Goal: Task Accomplishment & Management: Complete application form

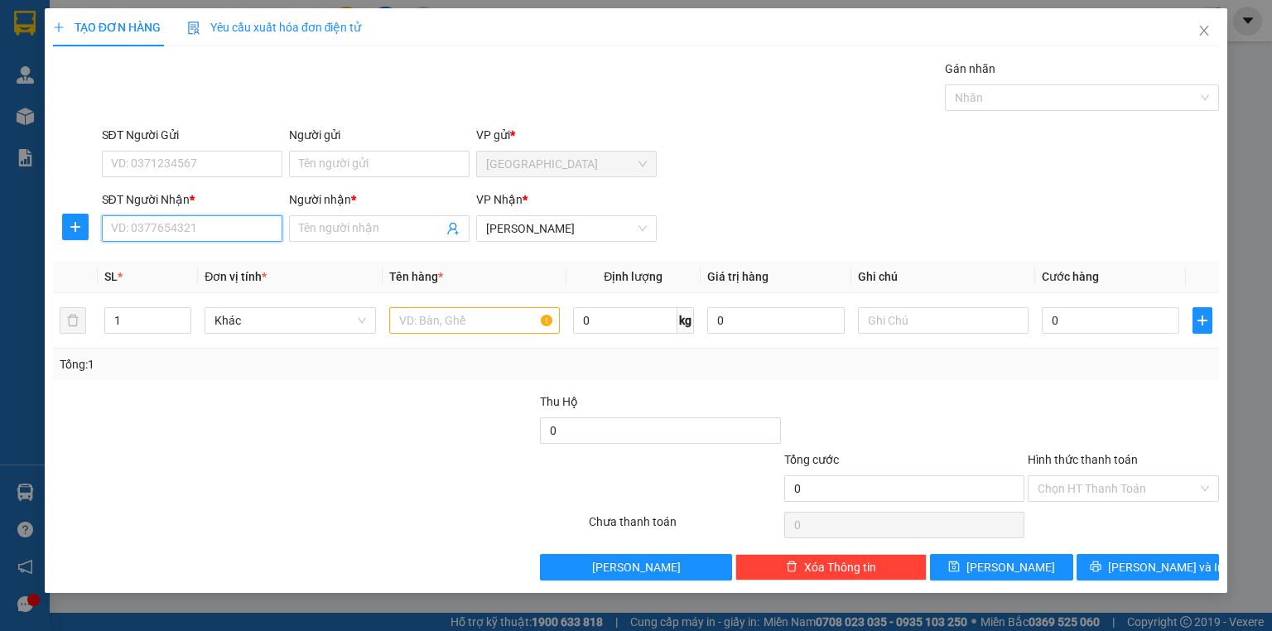
drag, startPoint x: 164, startPoint y: 229, endPoint x: 248, endPoint y: 216, distance: 85.4
click at [166, 228] on input "SĐT Người Nhận *" at bounding box center [192, 228] width 181 height 26
type input "0981947472"
click at [247, 431] on div at bounding box center [172, 421] width 243 height 58
click at [364, 222] on input "Người nhận *" at bounding box center [371, 228] width 144 height 18
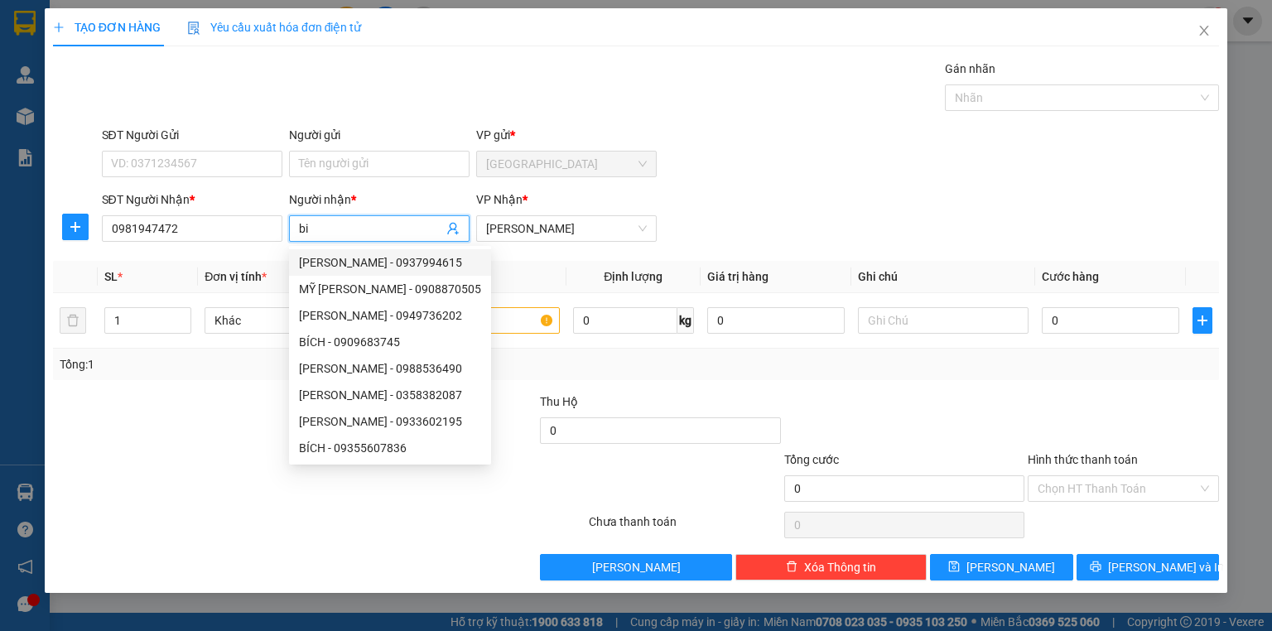
type input "bi"
click at [119, 480] on div at bounding box center [221, 479] width 341 height 58
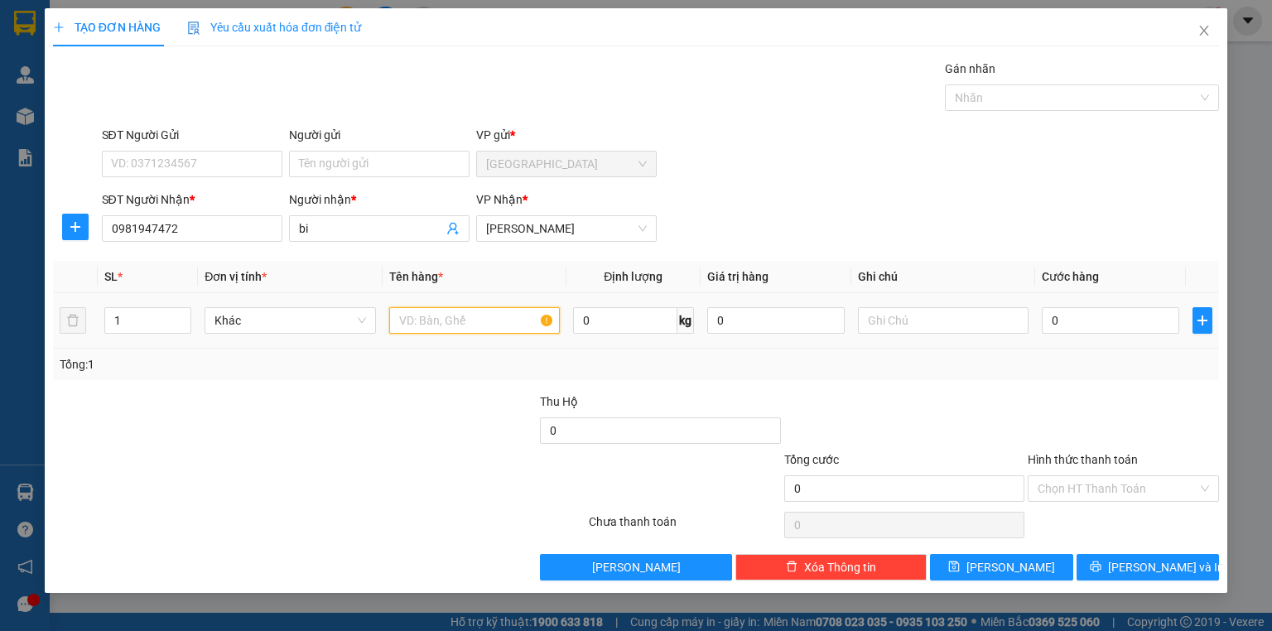
click at [469, 327] on input "text" at bounding box center [474, 320] width 171 height 26
type input "1 cây hộp dài"
click at [1119, 329] on input "0" at bounding box center [1110, 320] width 137 height 26
type input "3"
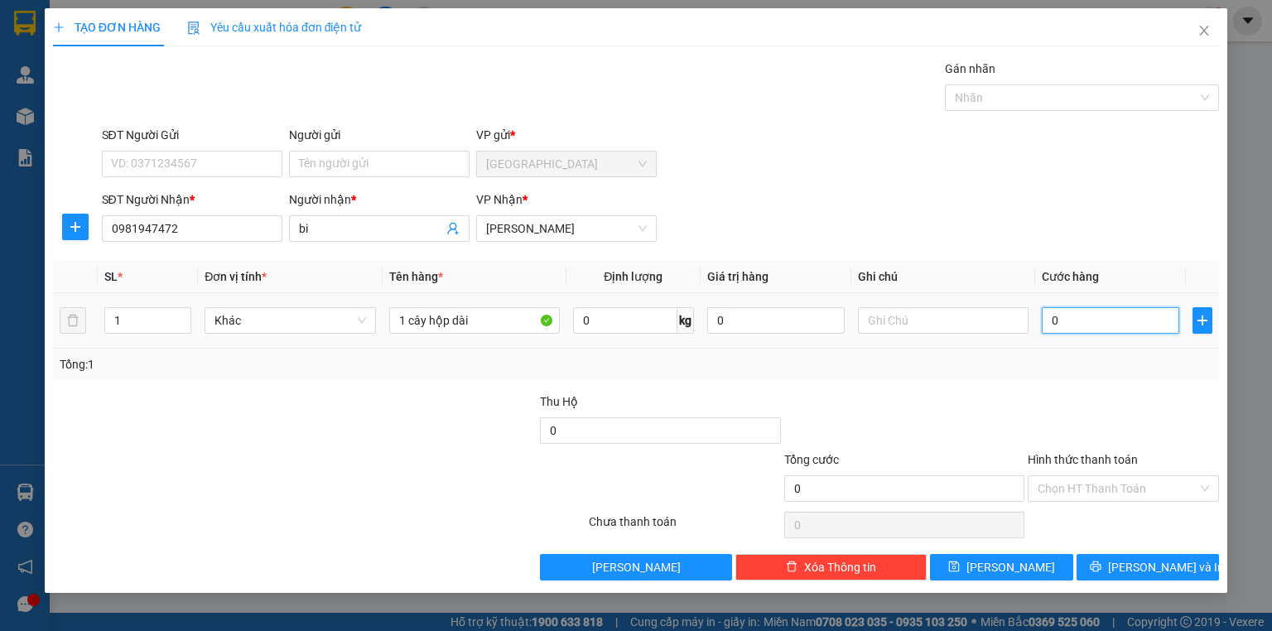
type input "3"
type input "30"
type input "300"
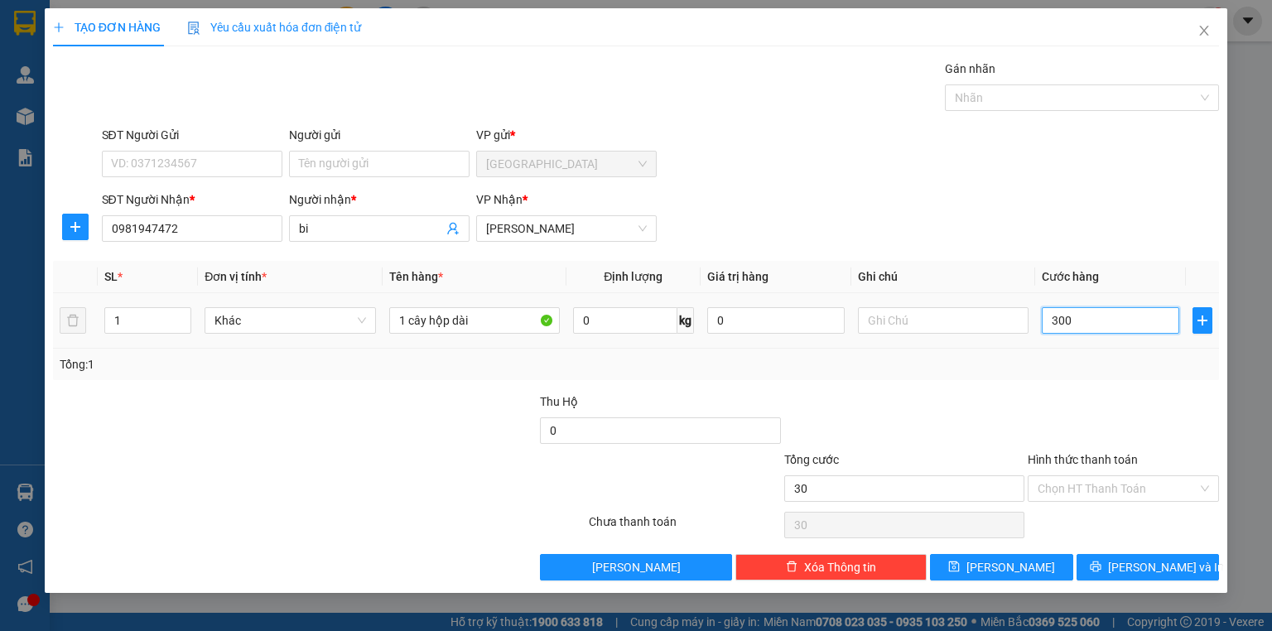
type input "300"
type input "3.000"
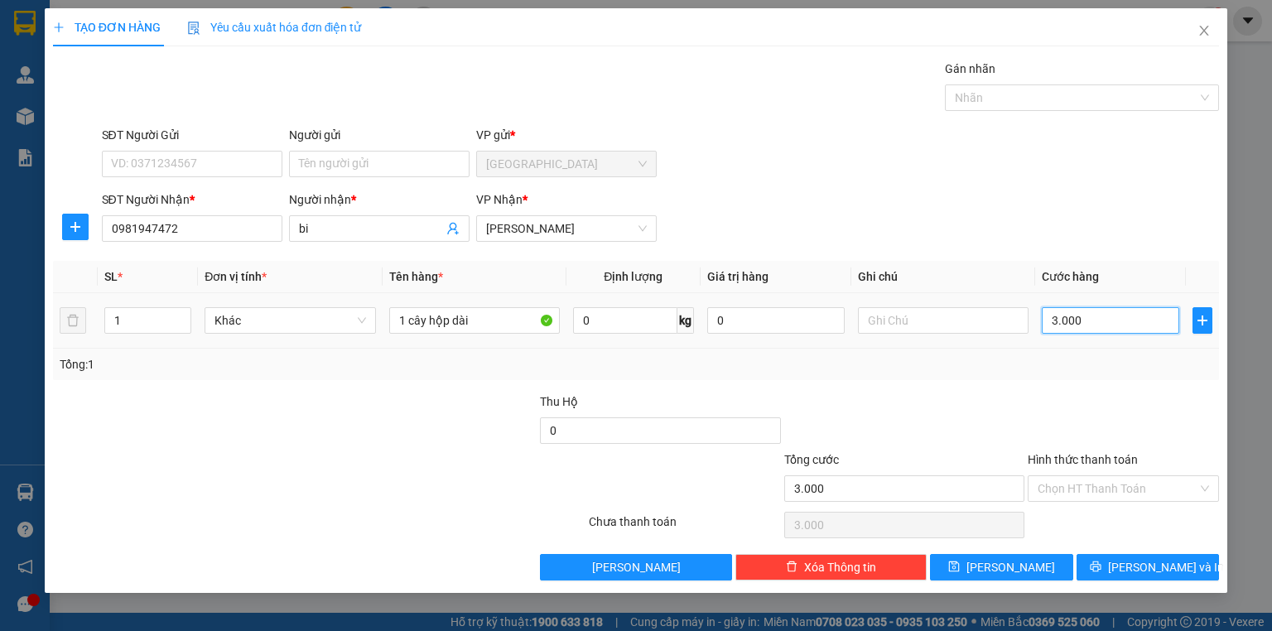
type input "30.000"
click at [1137, 483] on input "Hình thức thanh toán" at bounding box center [1118, 488] width 160 height 25
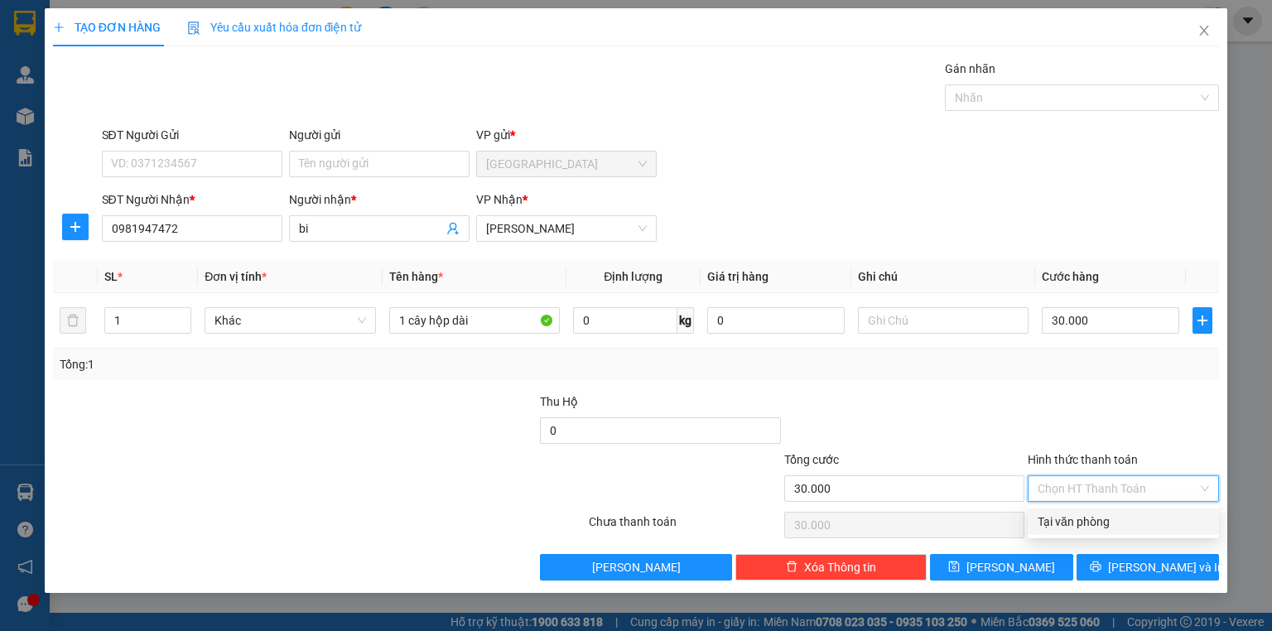
click at [1087, 513] on div "Tại văn phòng" at bounding box center [1123, 522] width 171 height 18
type input "0"
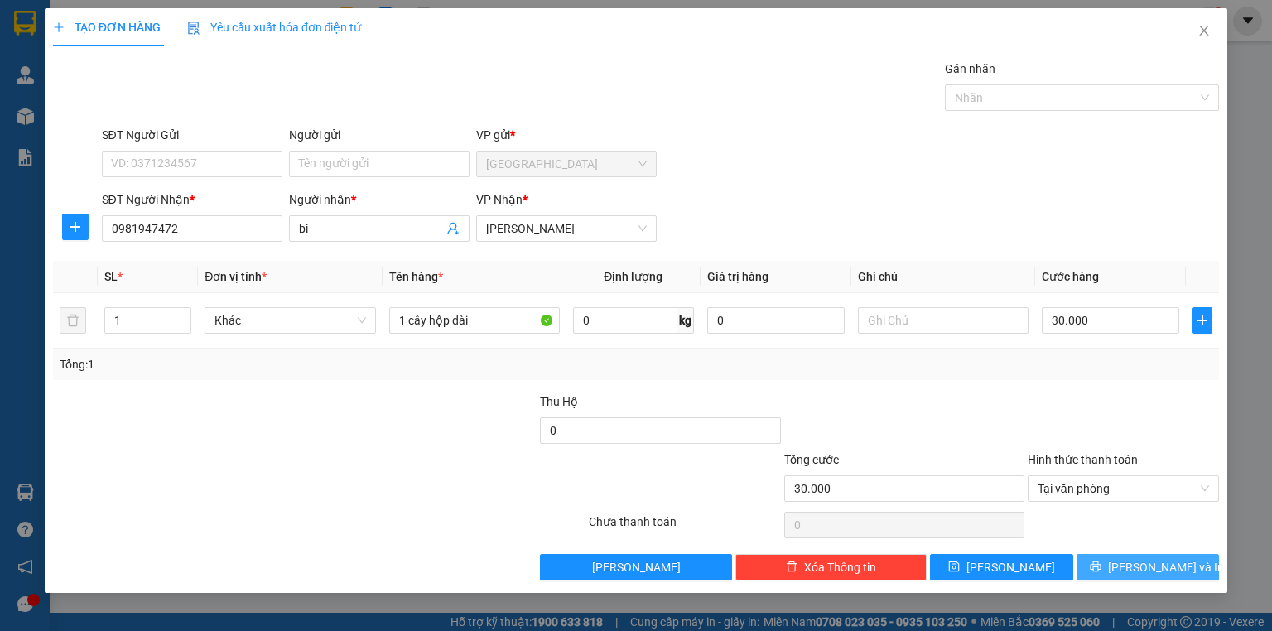
click at [1139, 570] on span "[PERSON_NAME] và In" at bounding box center [1166, 567] width 116 height 18
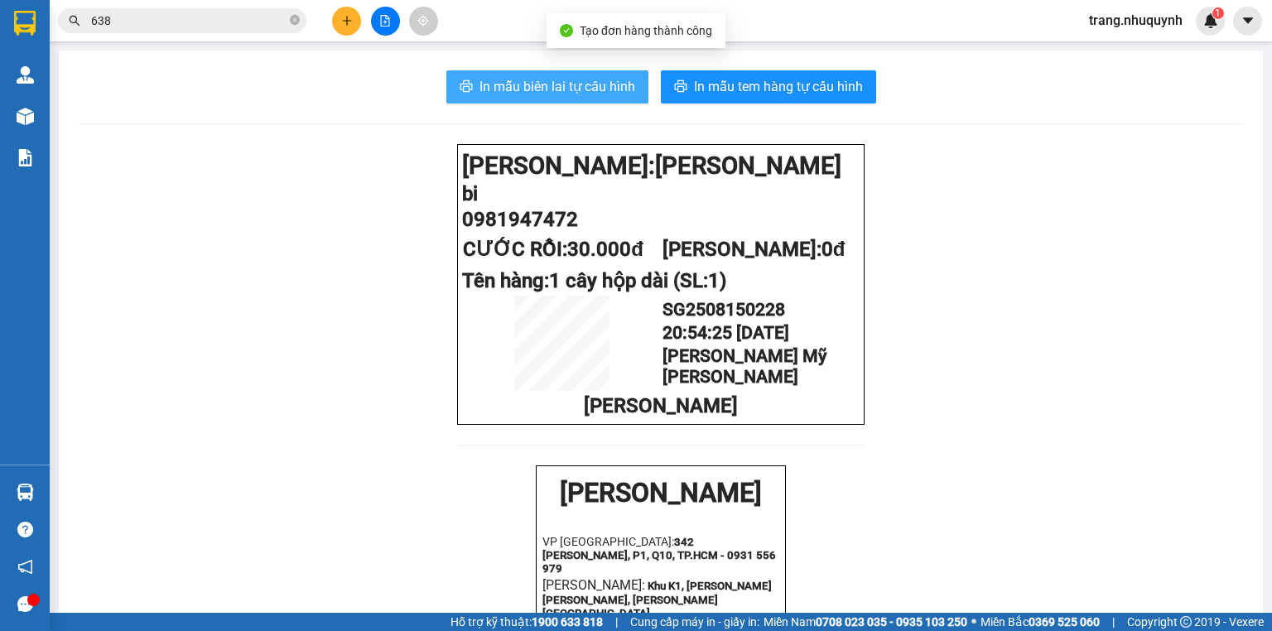
click at [541, 94] on span "In mẫu biên lai tự cấu hình" at bounding box center [557, 86] width 156 height 21
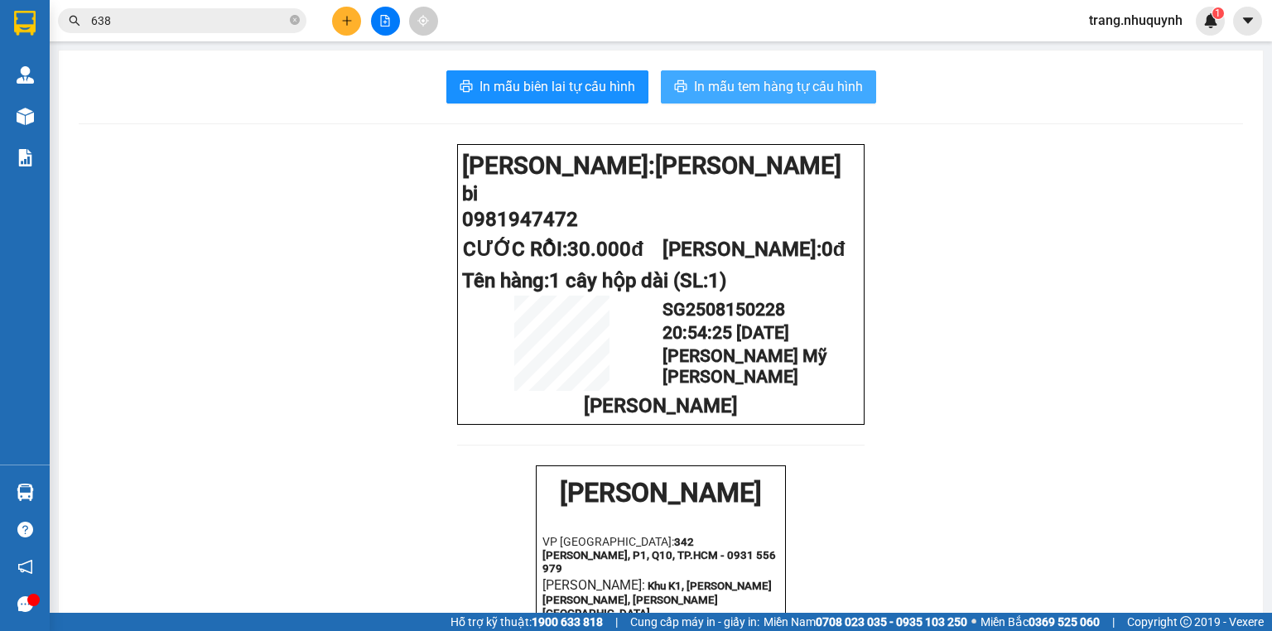
click at [835, 80] on span "In mẫu tem hàng tự cấu hình" at bounding box center [778, 86] width 169 height 21
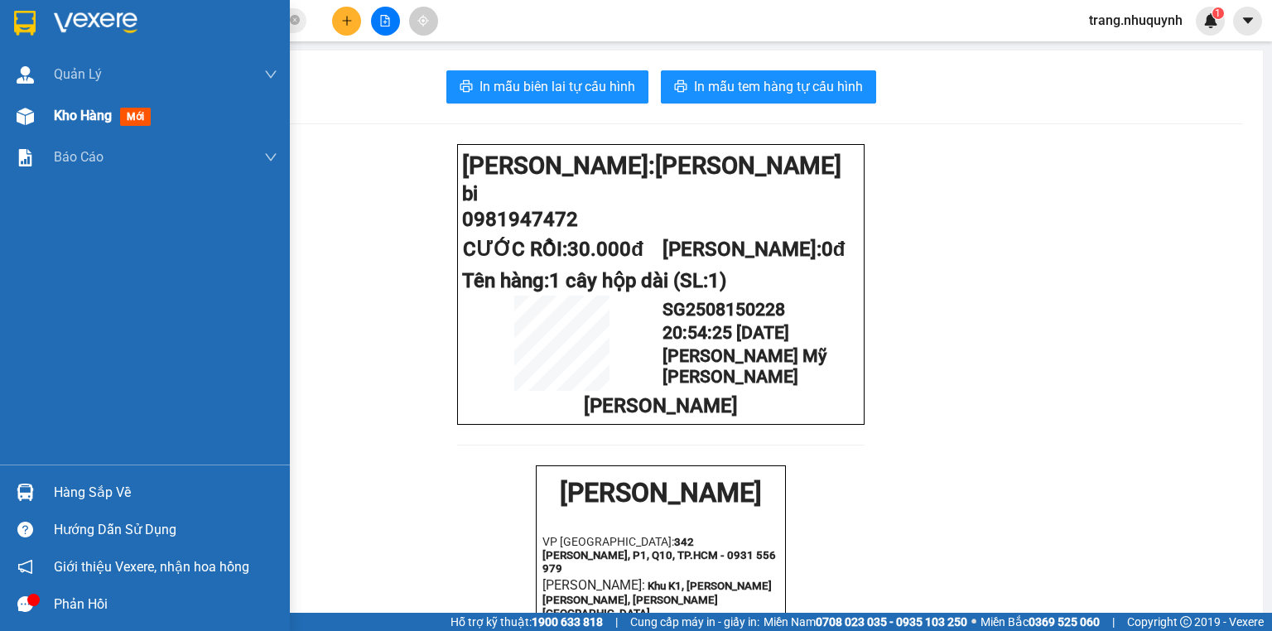
click at [86, 128] on div "Kho hàng mới" at bounding box center [166, 115] width 224 height 41
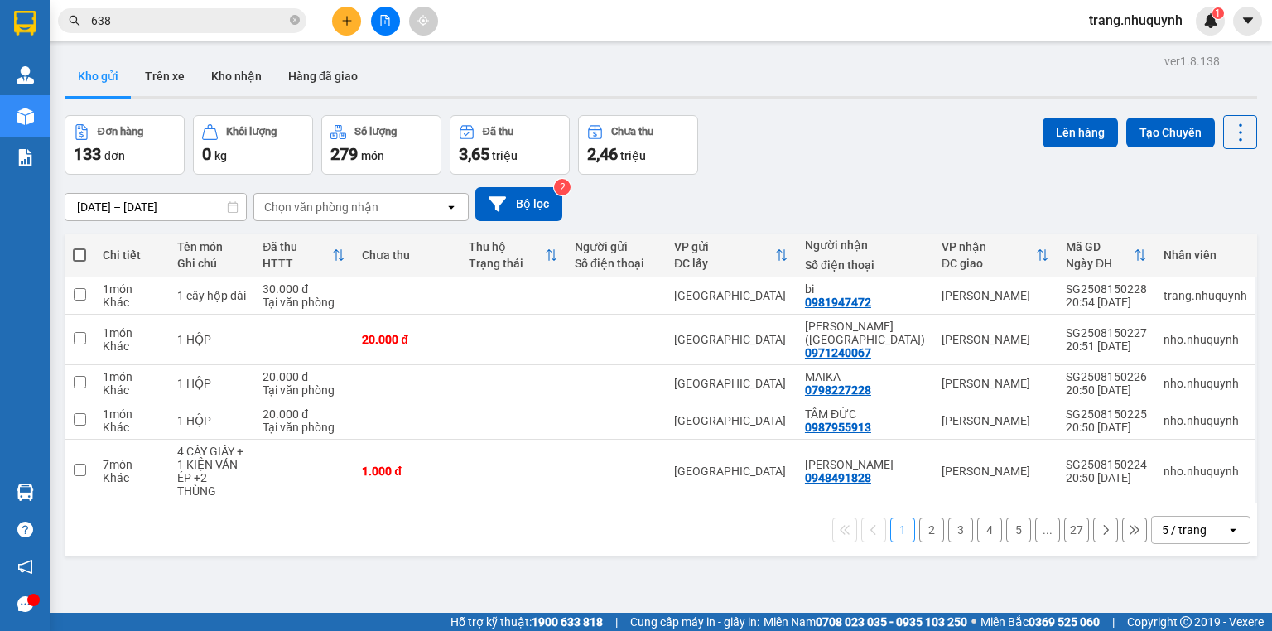
click at [458, 89] on div "Kho gửi Trên xe Kho nhận Hàng đã giao" at bounding box center [661, 78] width 1192 height 44
click at [1229, 133] on icon at bounding box center [1240, 132] width 23 height 23
click at [1211, 229] on span "Làm mới" at bounding box center [1207, 236] width 46 height 17
click at [510, 47] on main "ver 1.8.138 Kho gửi Trên xe [PERSON_NAME] Hàng đã [PERSON_NAME] hàng 133 đơn [P…" at bounding box center [636, 306] width 1272 height 613
click at [1242, 130] on button at bounding box center [1240, 132] width 34 height 34
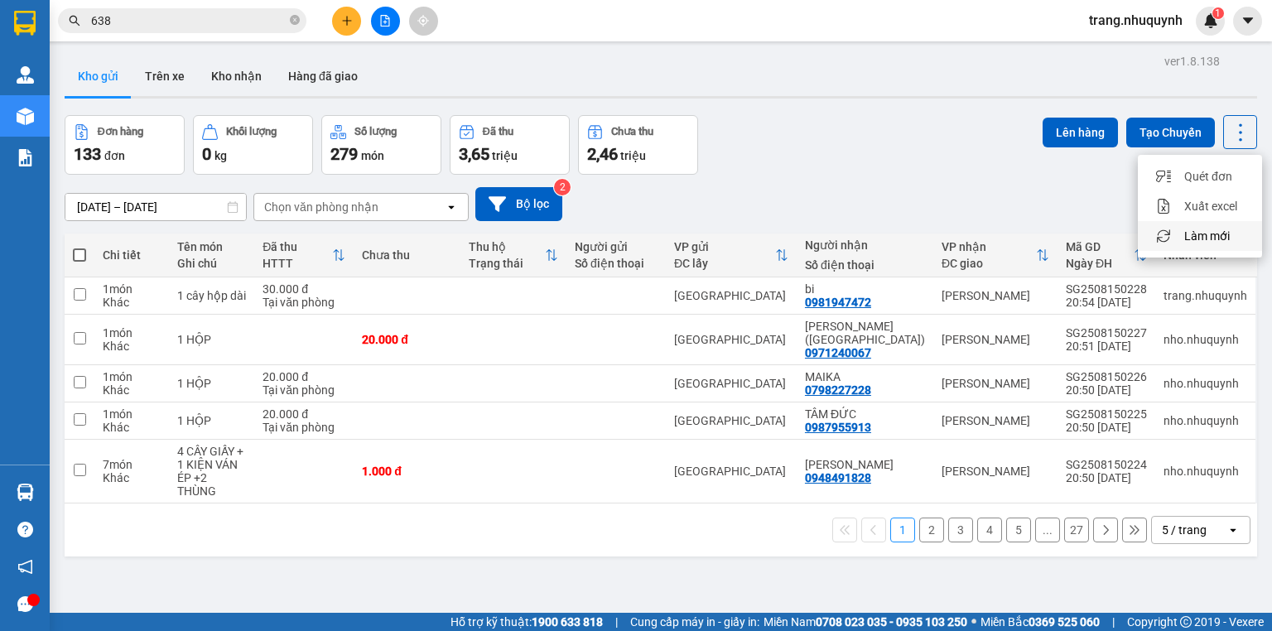
click at [1211, 234] on span "Làm mới" at bounding box center [1207, 236] width 46 height 17
click at [1229, 137] on icon at bounding box center [1240, 132] width 23 height 23
click at [1212, 245] on li "Làm mới" at bounding box center [1200, 236] width 124 height 30
click at [1229, 139] on icon at bounding box center [1240, 132] width 23 height 23
click at [1198, 234] on span "Làm mới" at bounding box center [1207, 236] width 46 height 17
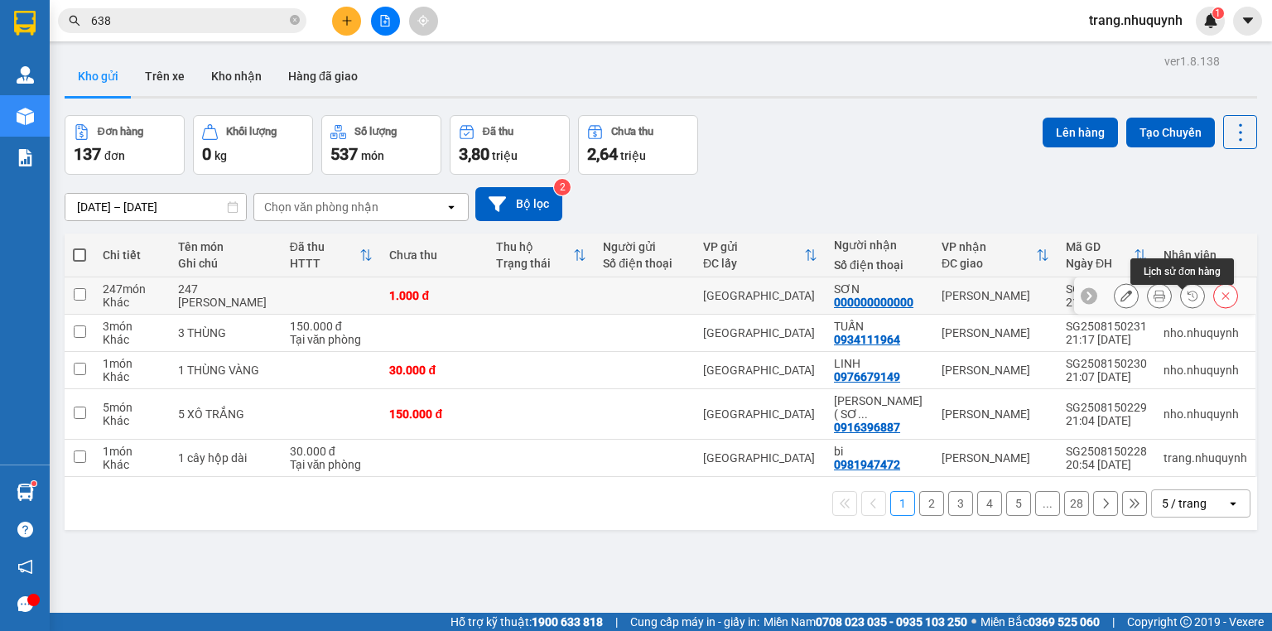
click at [1153, 301] on icon at bounding box center [1159, 296] width 12 height 12
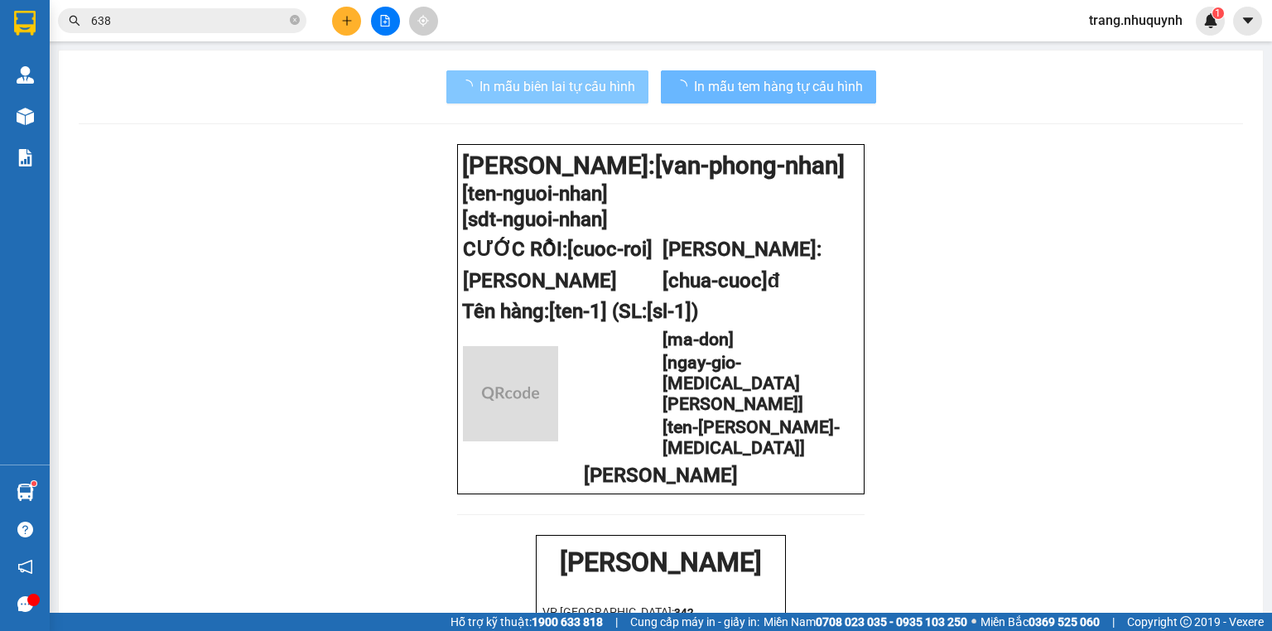
click at [518, 75] on button "In mẫu biên lai tự cấu hình" at bounding box center [547, 86] width 202 height 33
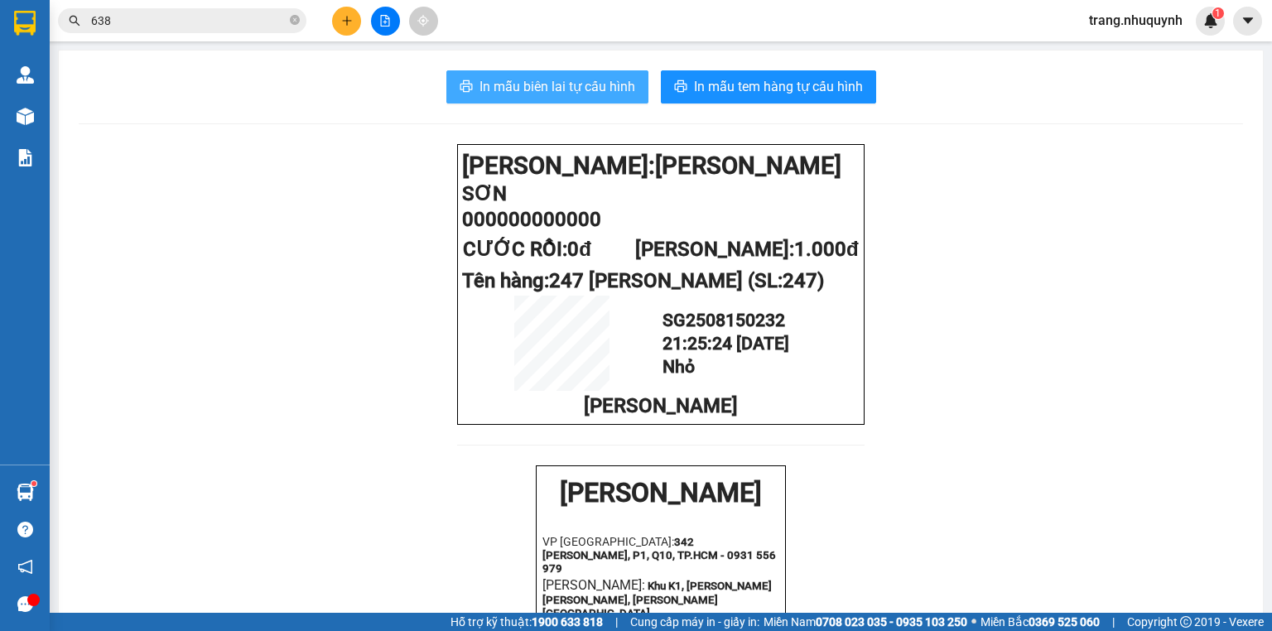
click at [521, 79] on span "In mẫu biên lai tự cấu hình" at bounding box center [557, 86] width 156 height 21
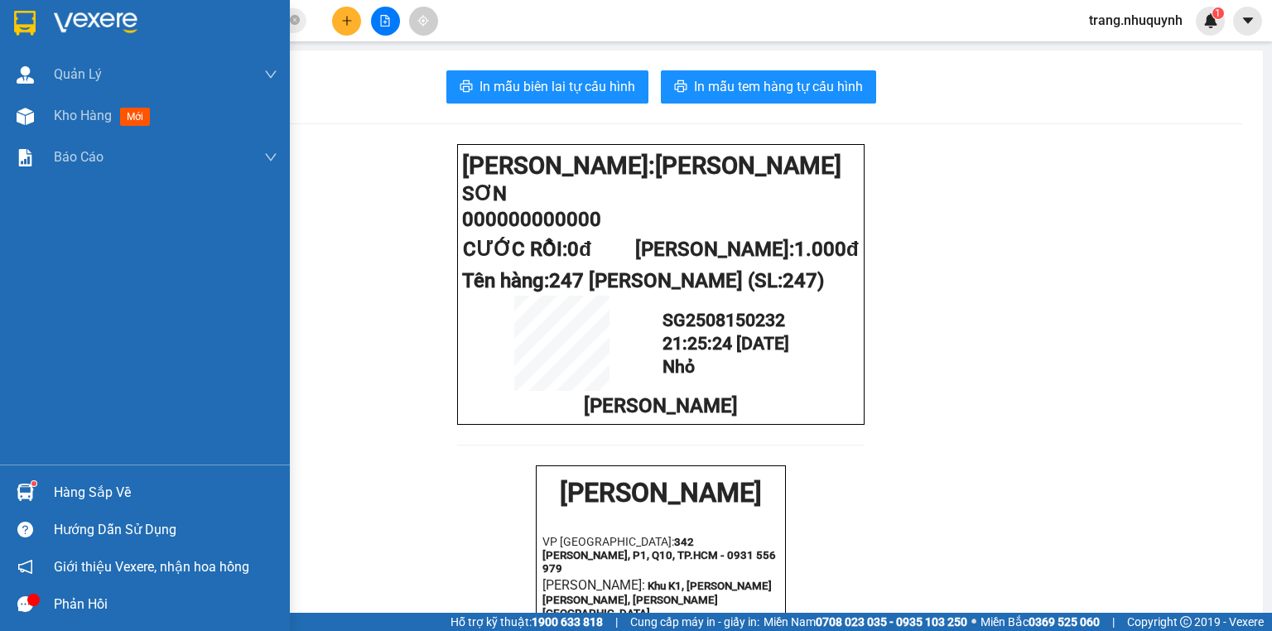
click at [47, 494] on div "Hàng sắp về" at bounding box center [145, 492] width 290 height 37
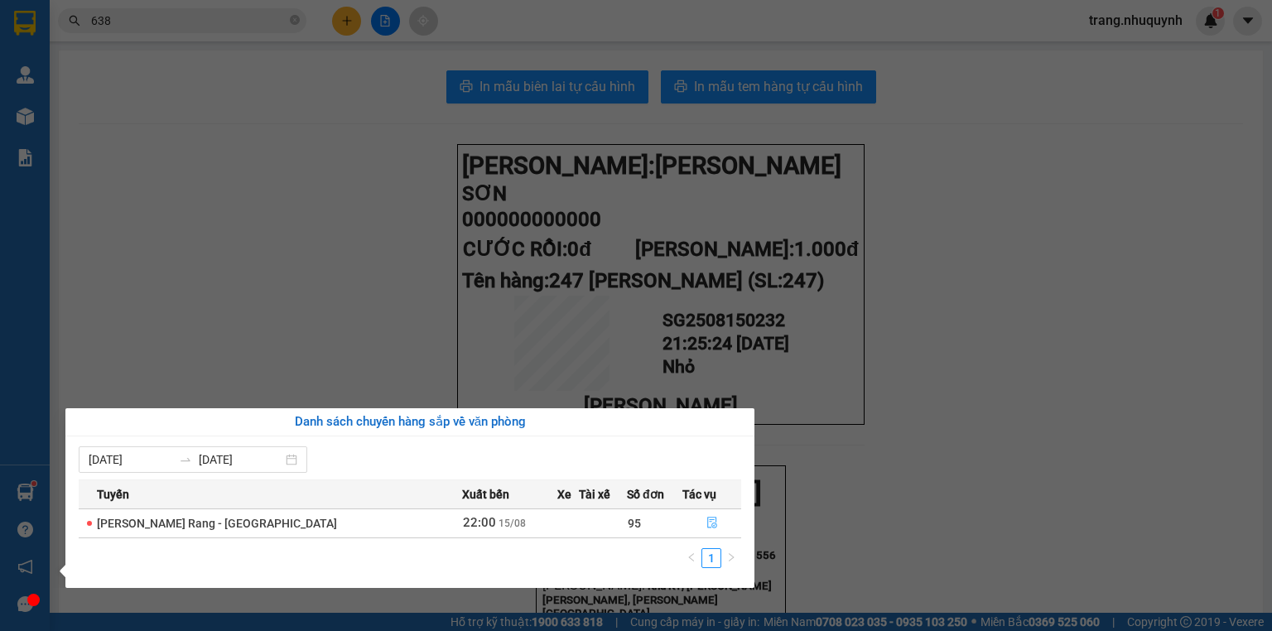
click at [706, 520] on icon "file-done" at bounding box center [712, 523] width 12 height 12
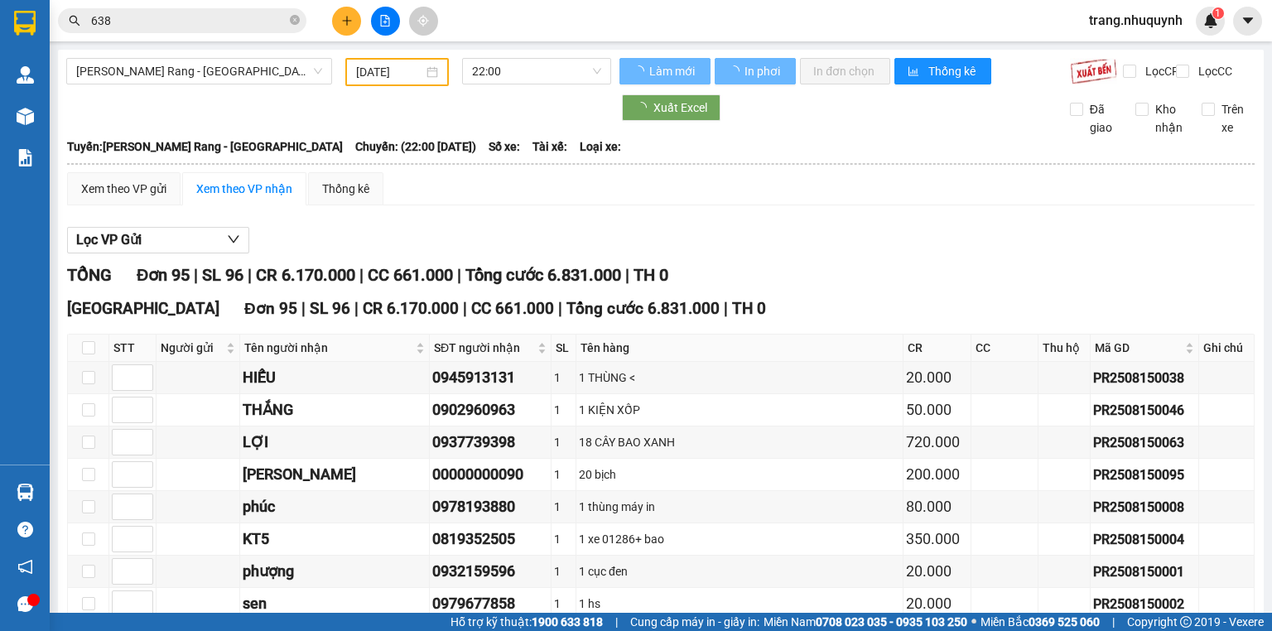
type input "[DATE]"
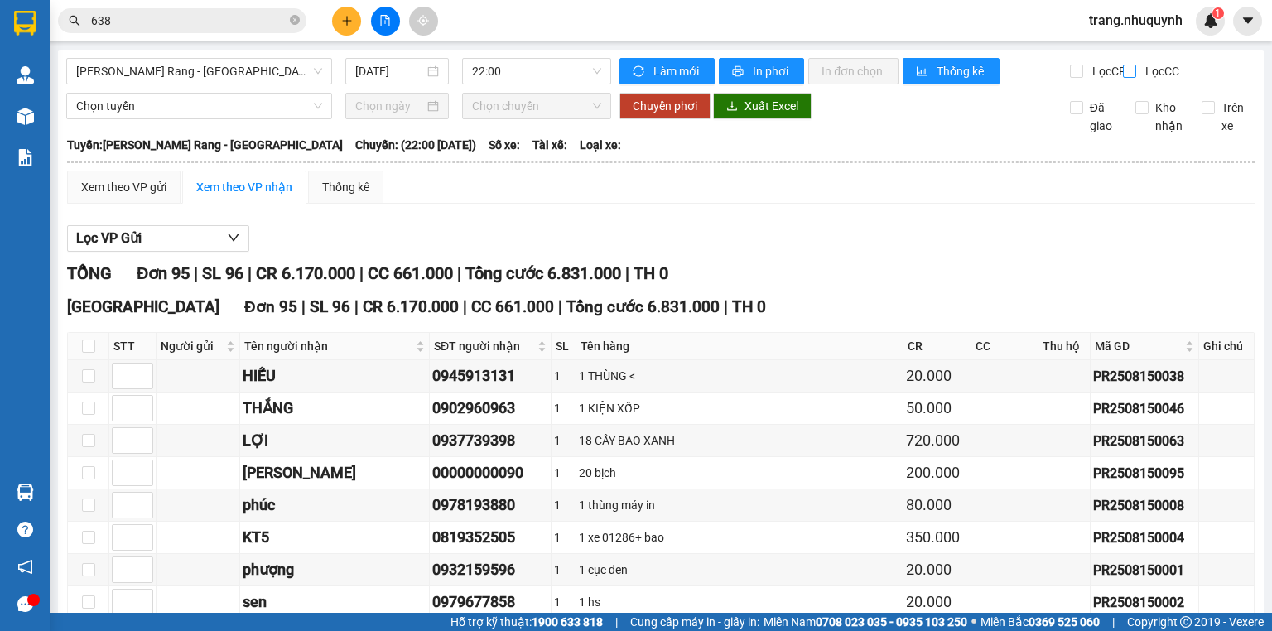
click at [1124, 75] on input "Lọc CC" at bounding box center [1131, 71] width 16 height 13
checkbox input "true"
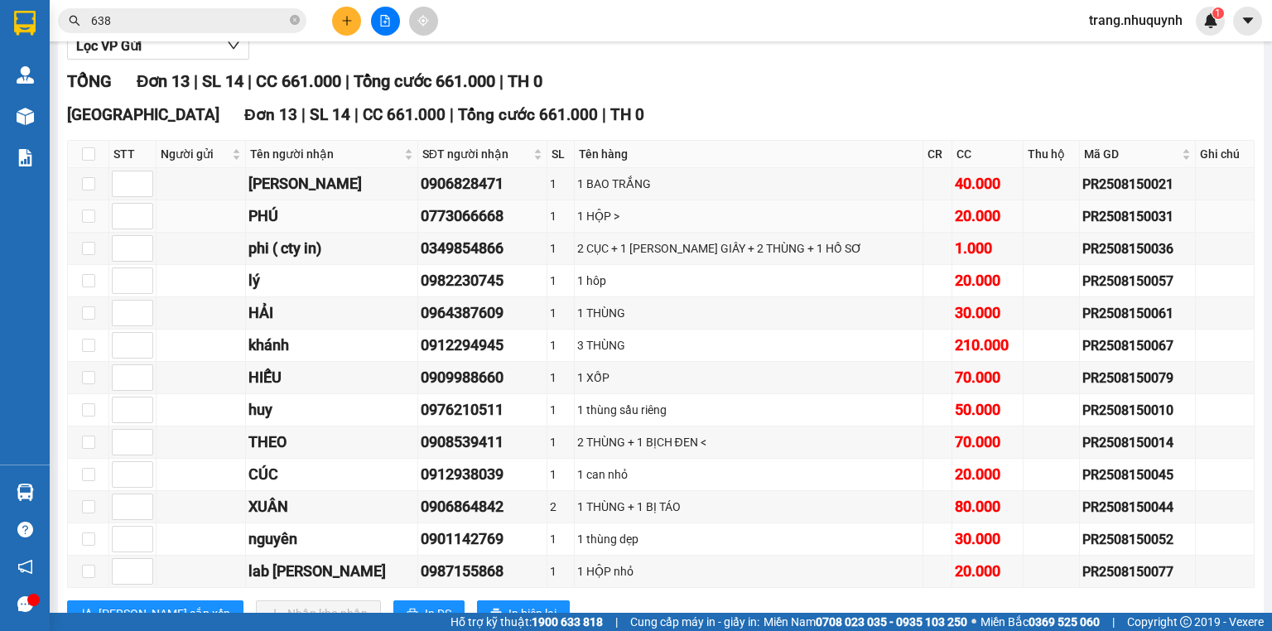
scroll to position [126, 0]
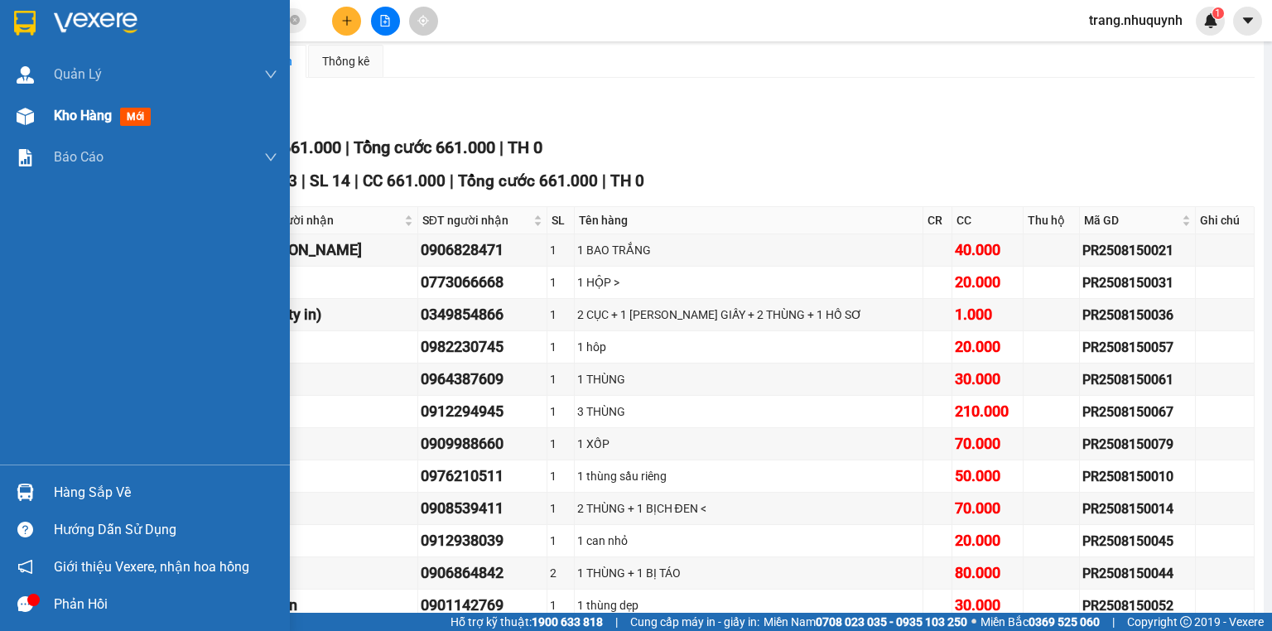
click at [36, 118] on div at bounding box center [25, 116] width 29 height 29
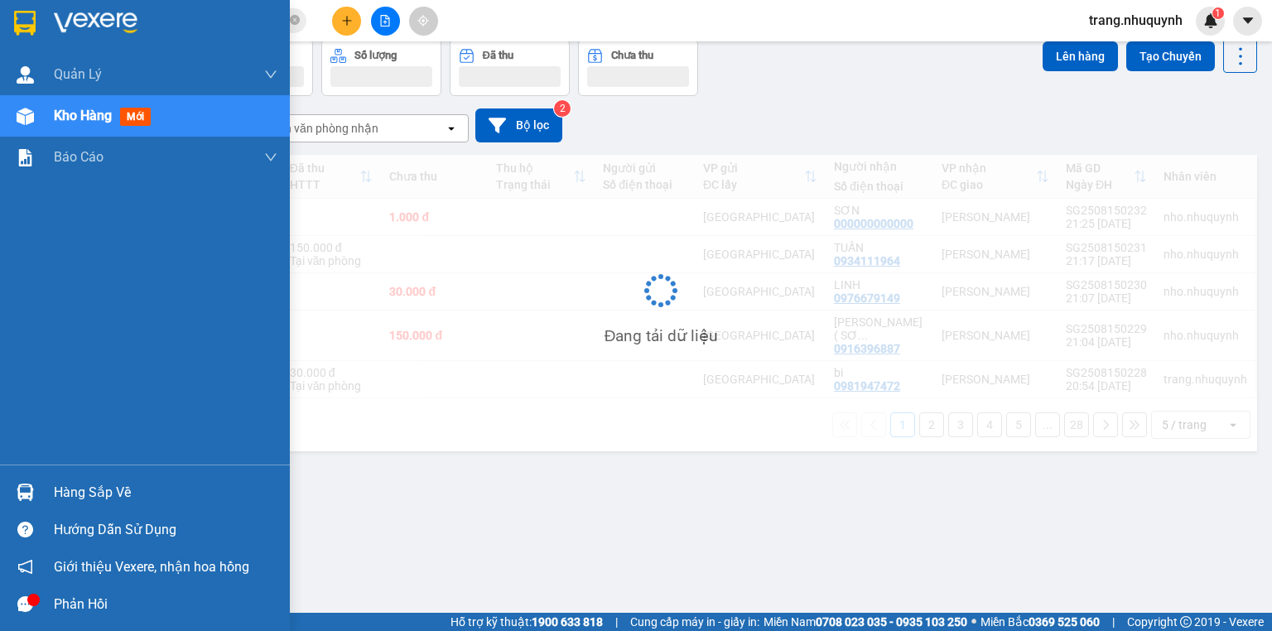
scroll to position [76, 0]
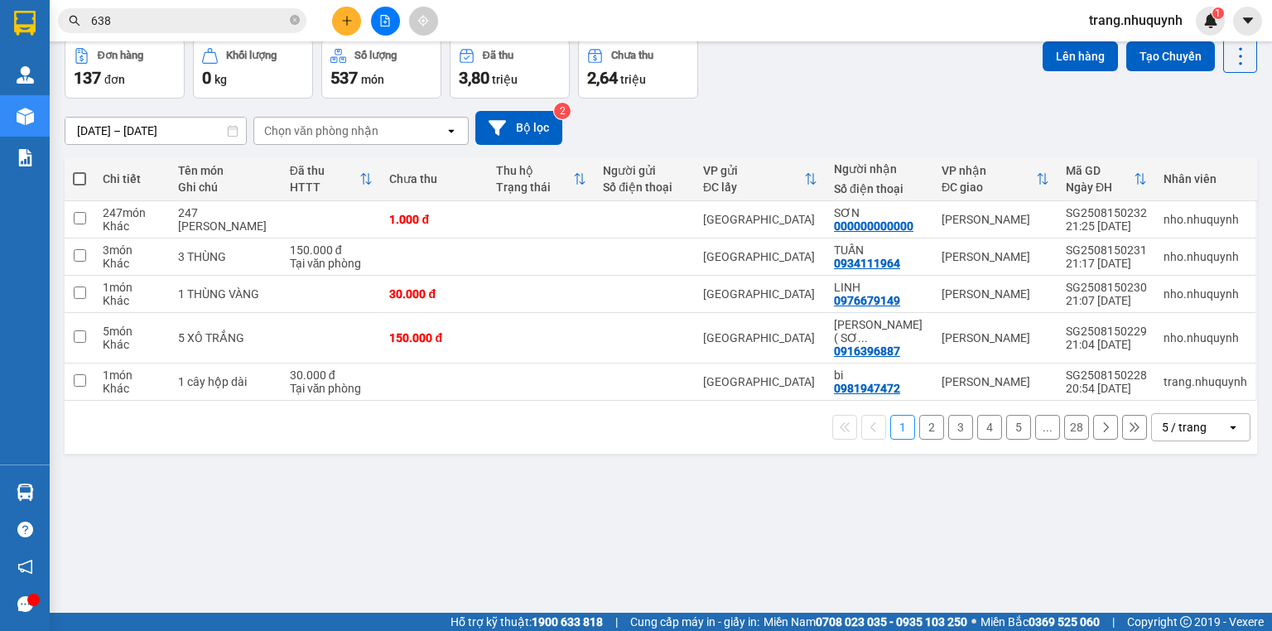
click at [370, 539] on div "ver 1.8.138 Kho gửi Trên xe [PERSON_NAME] Hàng đã [PERSON_NAME] hàng 137 đơn [P…" at bounding box center [661, 289] width 1206 height 631
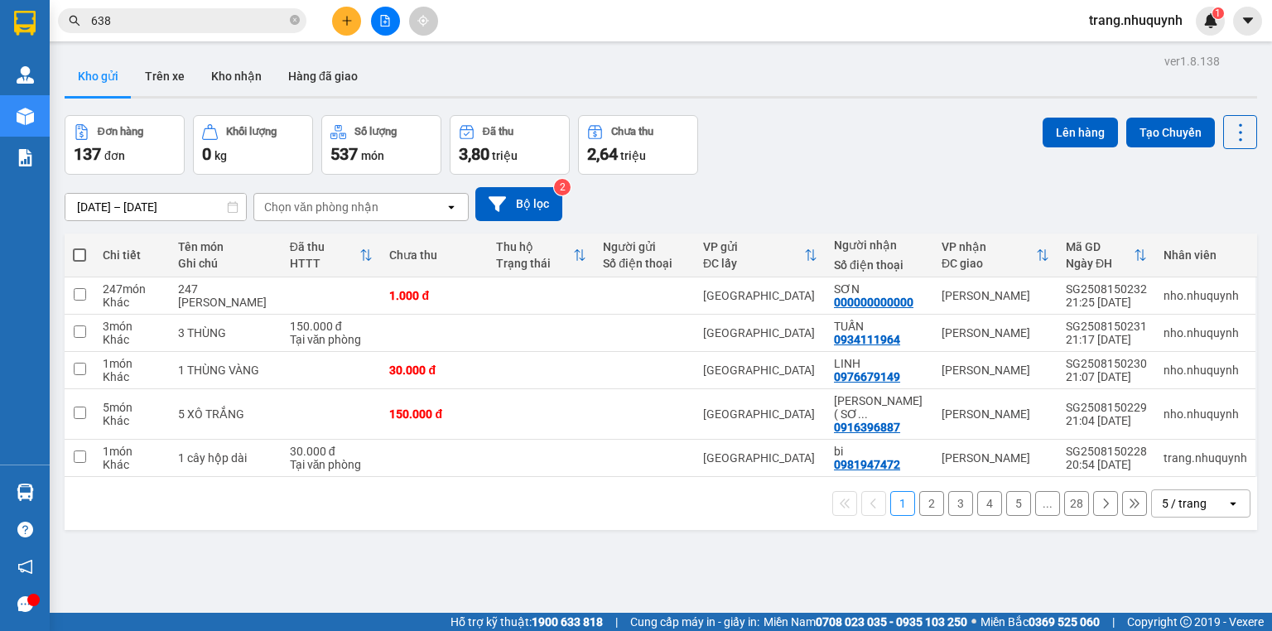
click at [815, 109] on div "ver 1.8.138 Kho gửi Trên xe [PERSON_NAME] Hàng đã [PERSON_NAME] hàng 137 đơn [P…" at bounding box center [661, 365] width 1206 height 631
click at [807, 109] on div "ver 1.8.138 Kho gửi Trên xe [PERSON_NAME] Hàng đã [PERSON_NAME] hàng 137 đơn [P…" at bounding box center [661, 365] width 1206 height 631
click at [808, 96] on div at bounding box center [661, 97] width 1192 height 2
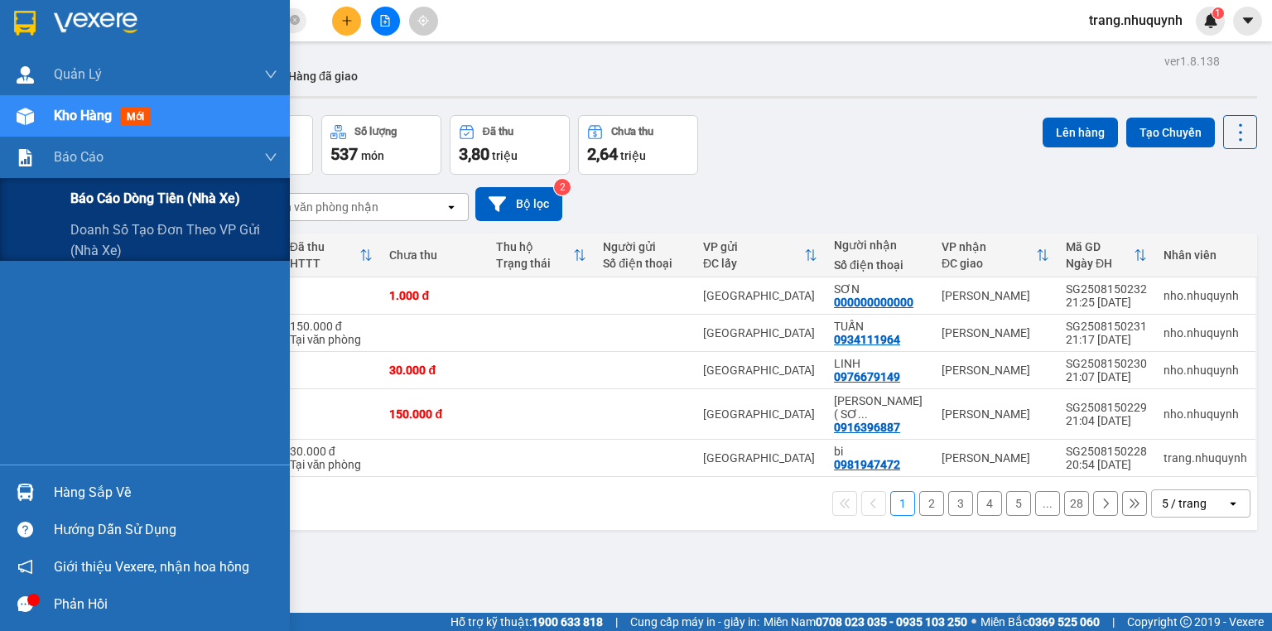
click at [141, 213] on div "Báo cáo dòng tiền (nhà xe)" at bounding box center [173, 198] width 207 height 41
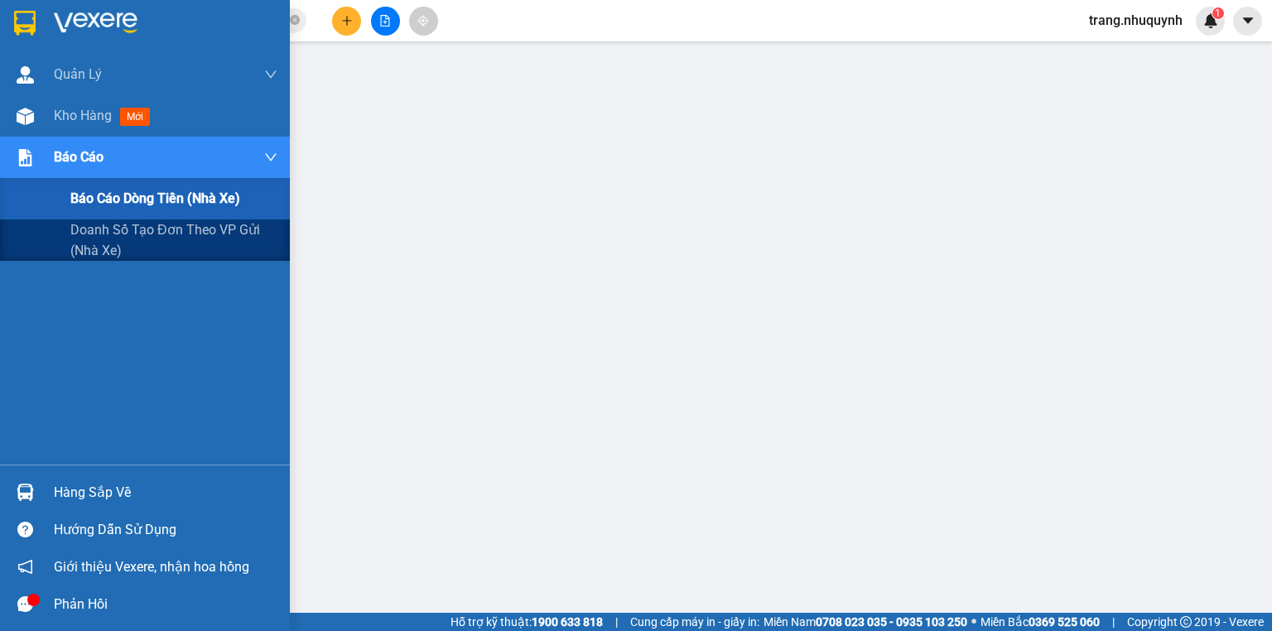
click at [104, 196] on span "Báo cáo dòng tiền (nhà xe)" at bounding box center [155, 198] width 170 height 21
